Goal: Navigation & Orientation: Find specific page/section

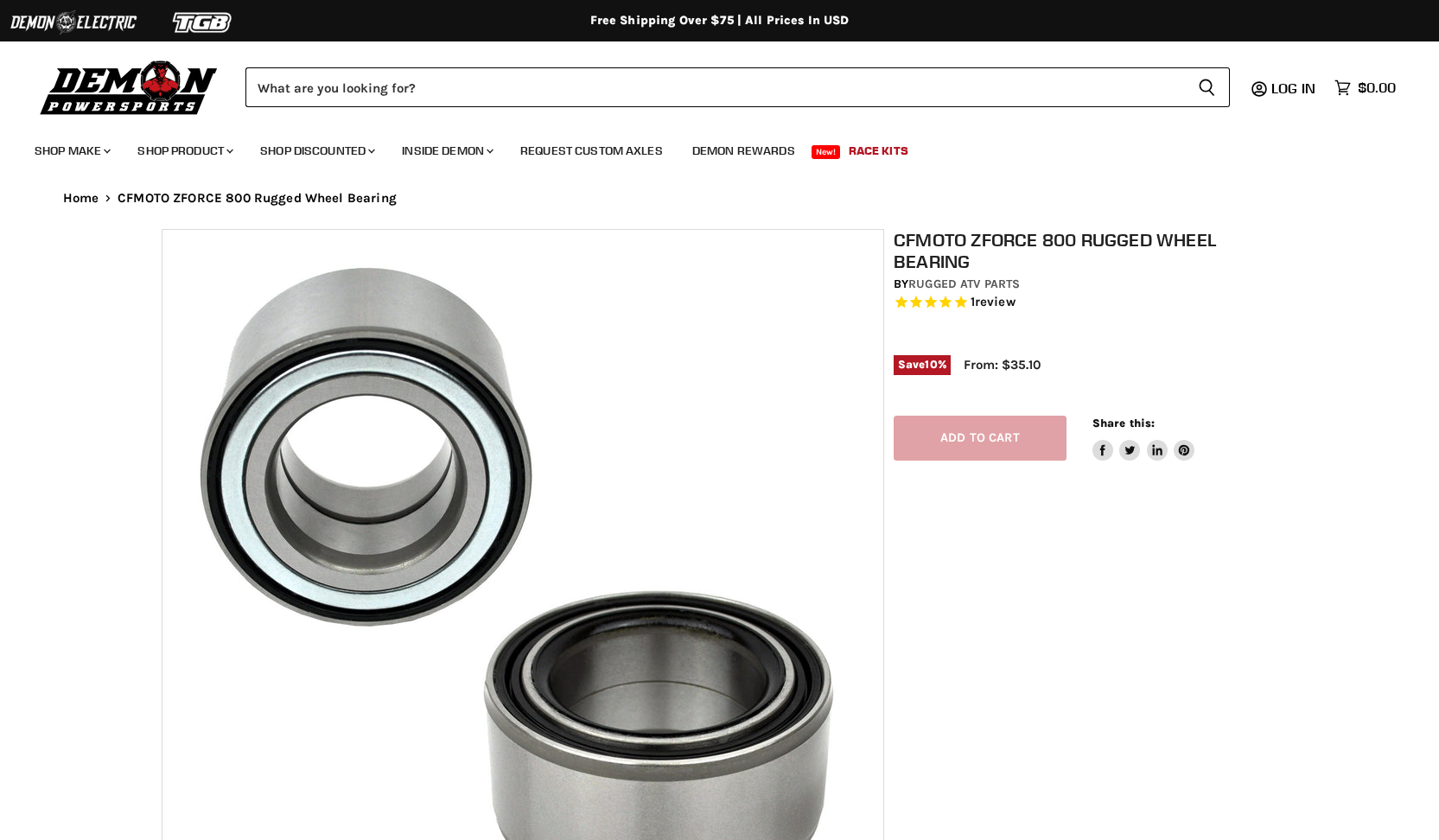
select select "******"
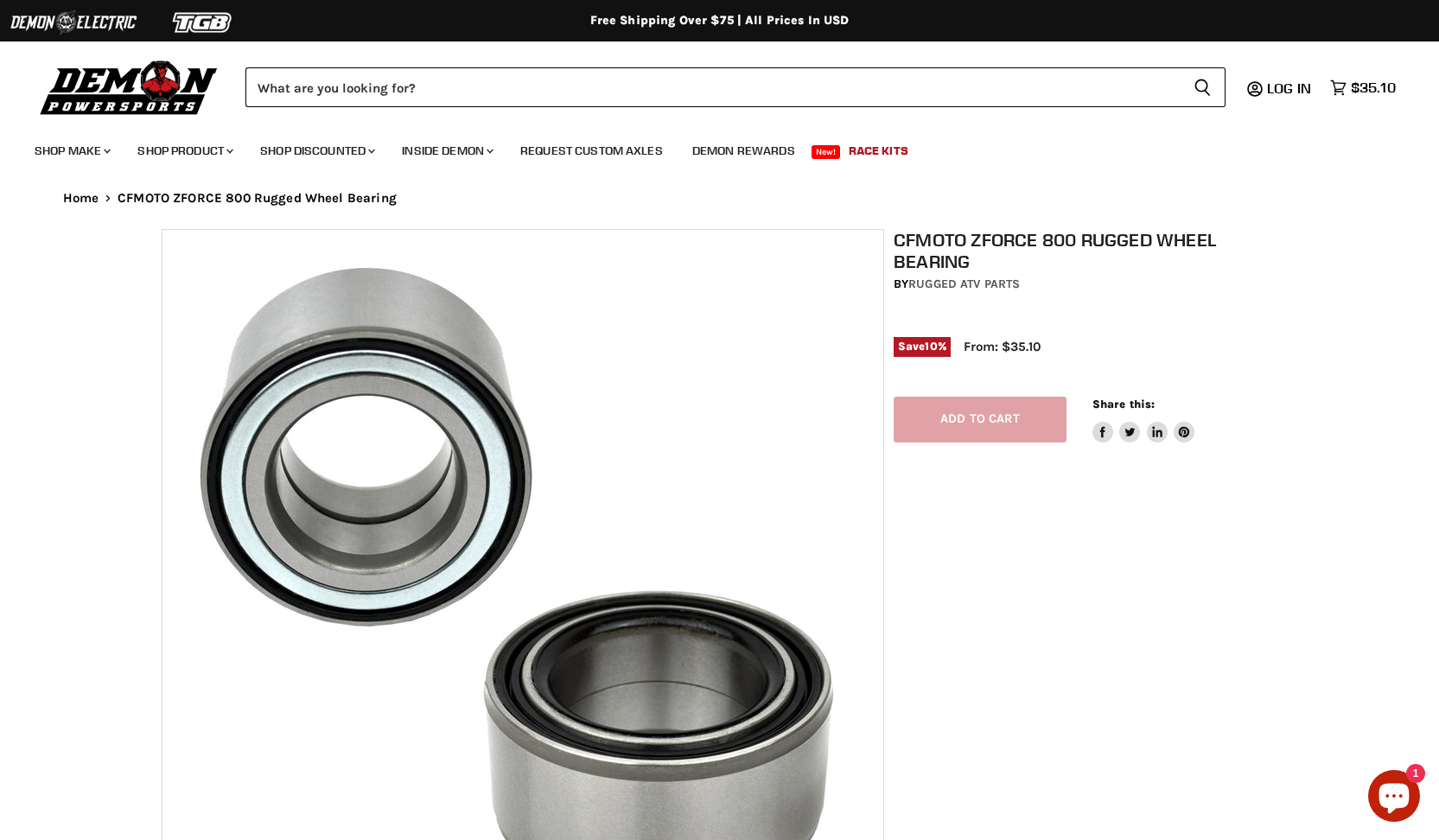
select select "******"
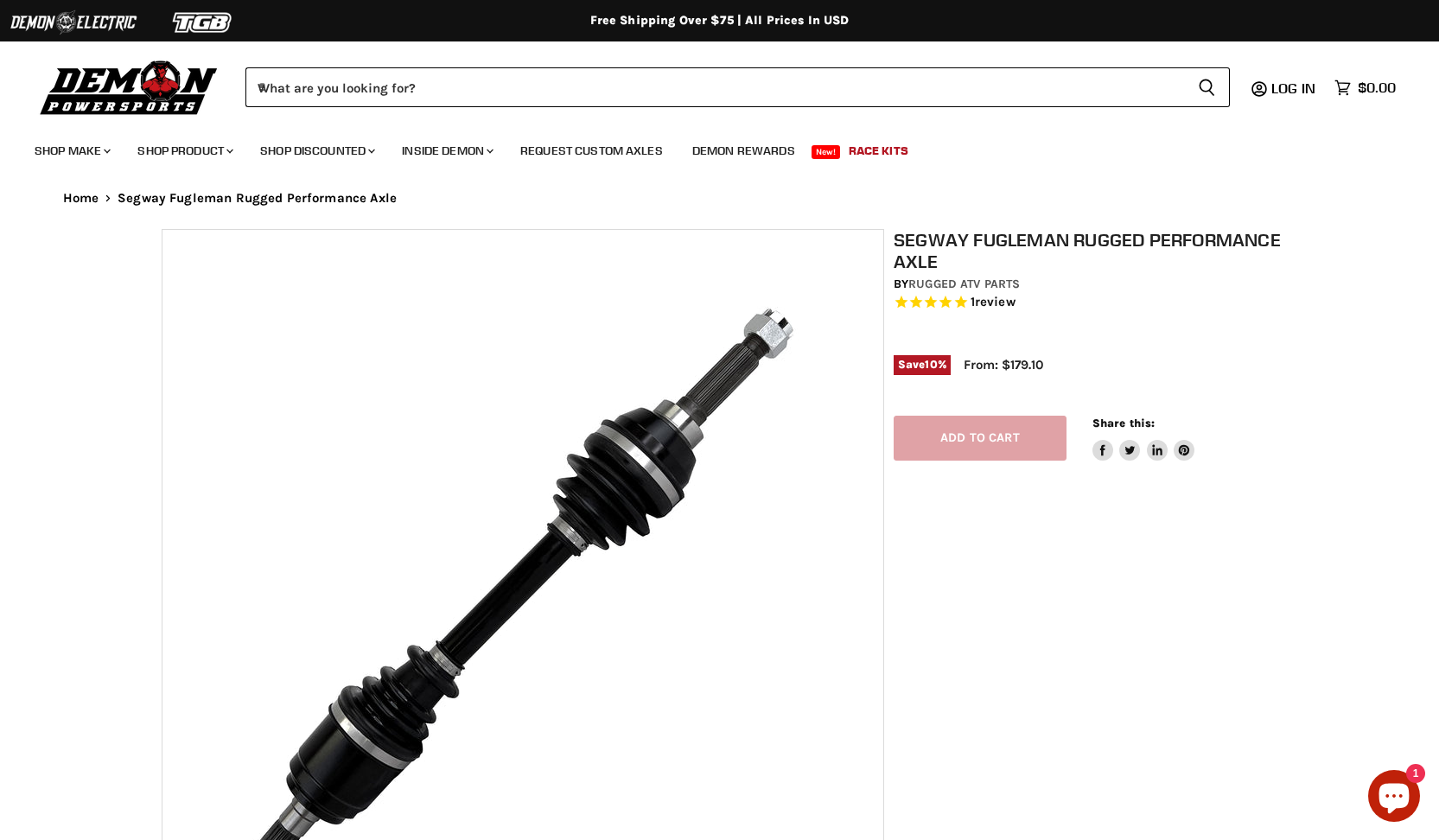
select select "******"
